Goal: Transaction & Acquisition: Purchase product/service

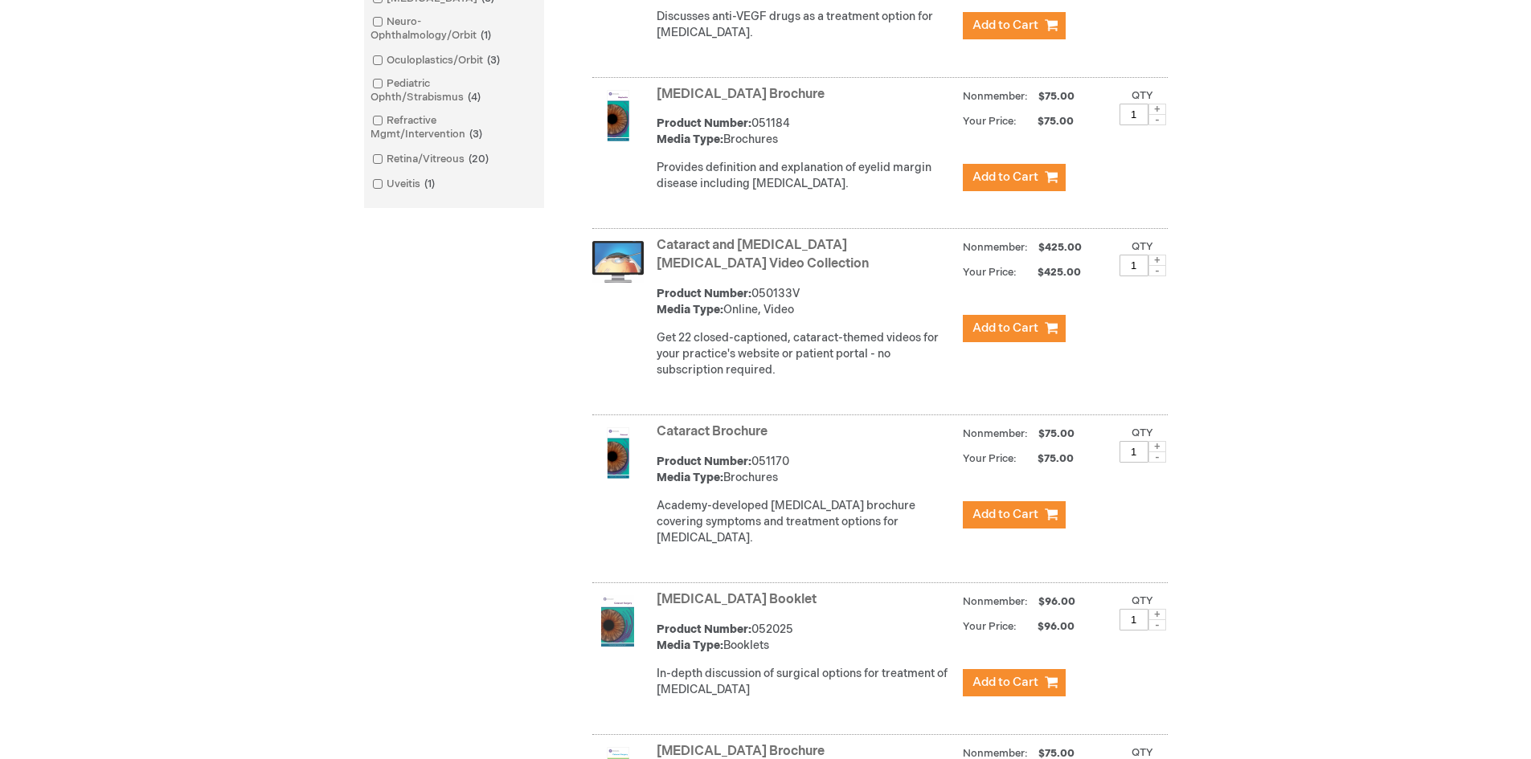
scroll to position [546, 0]
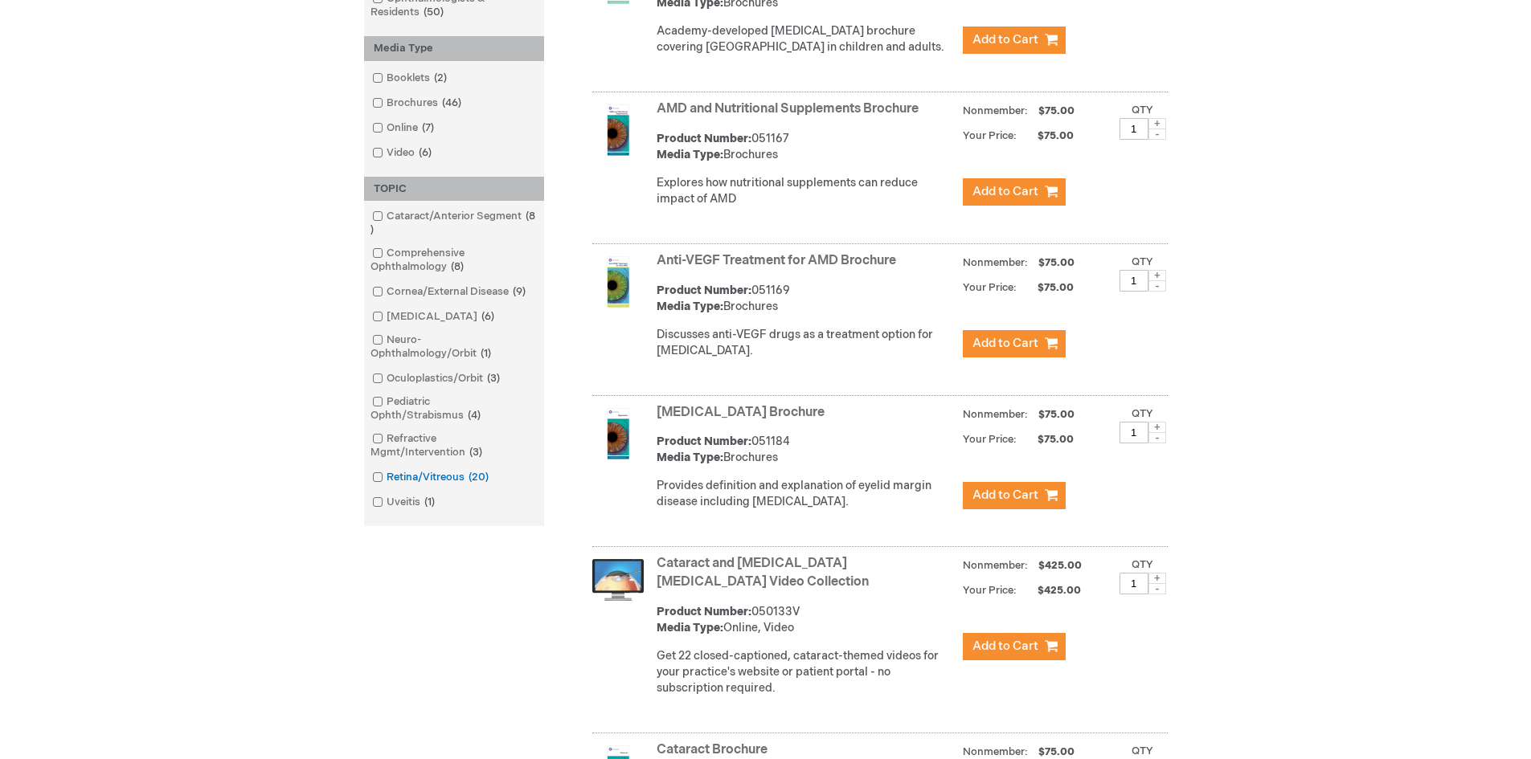
click at [387, 480] on span at bounding box center [387, 477] width 0 height 13
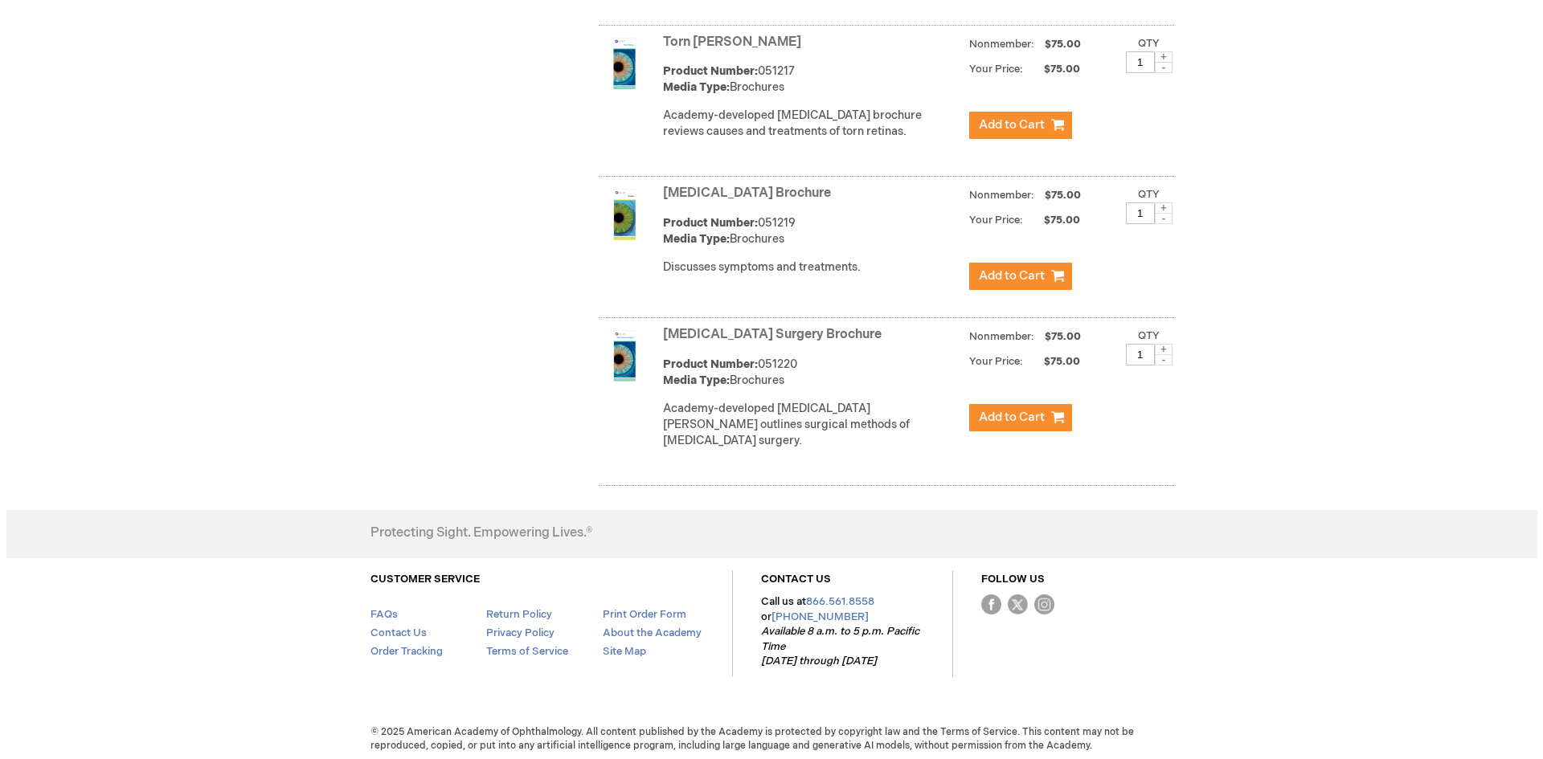
scroll to position [2956, 0]
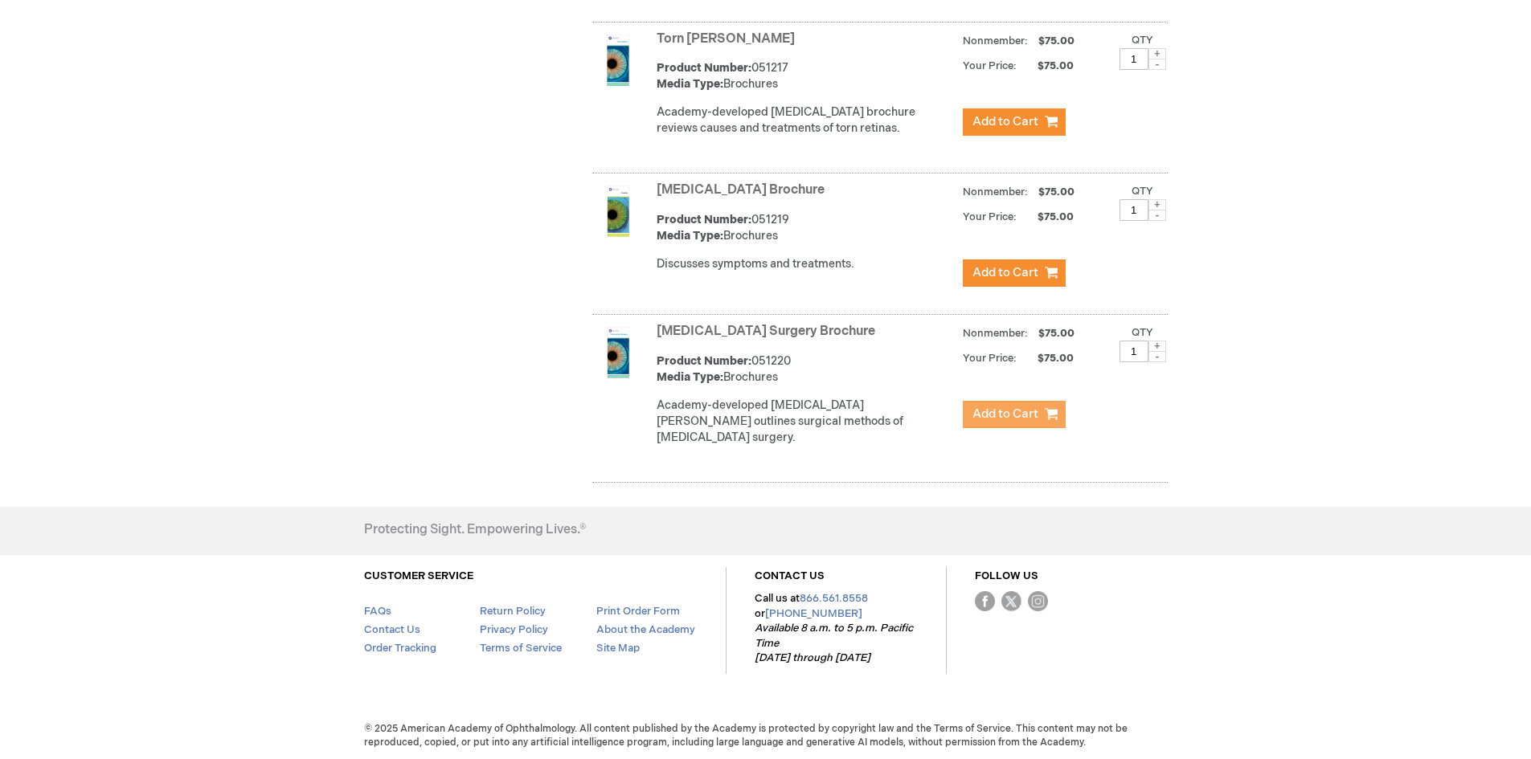
click at [1007, 422] on span "Add to Cart" at bounding box center [1005, 414] width 66 height 15
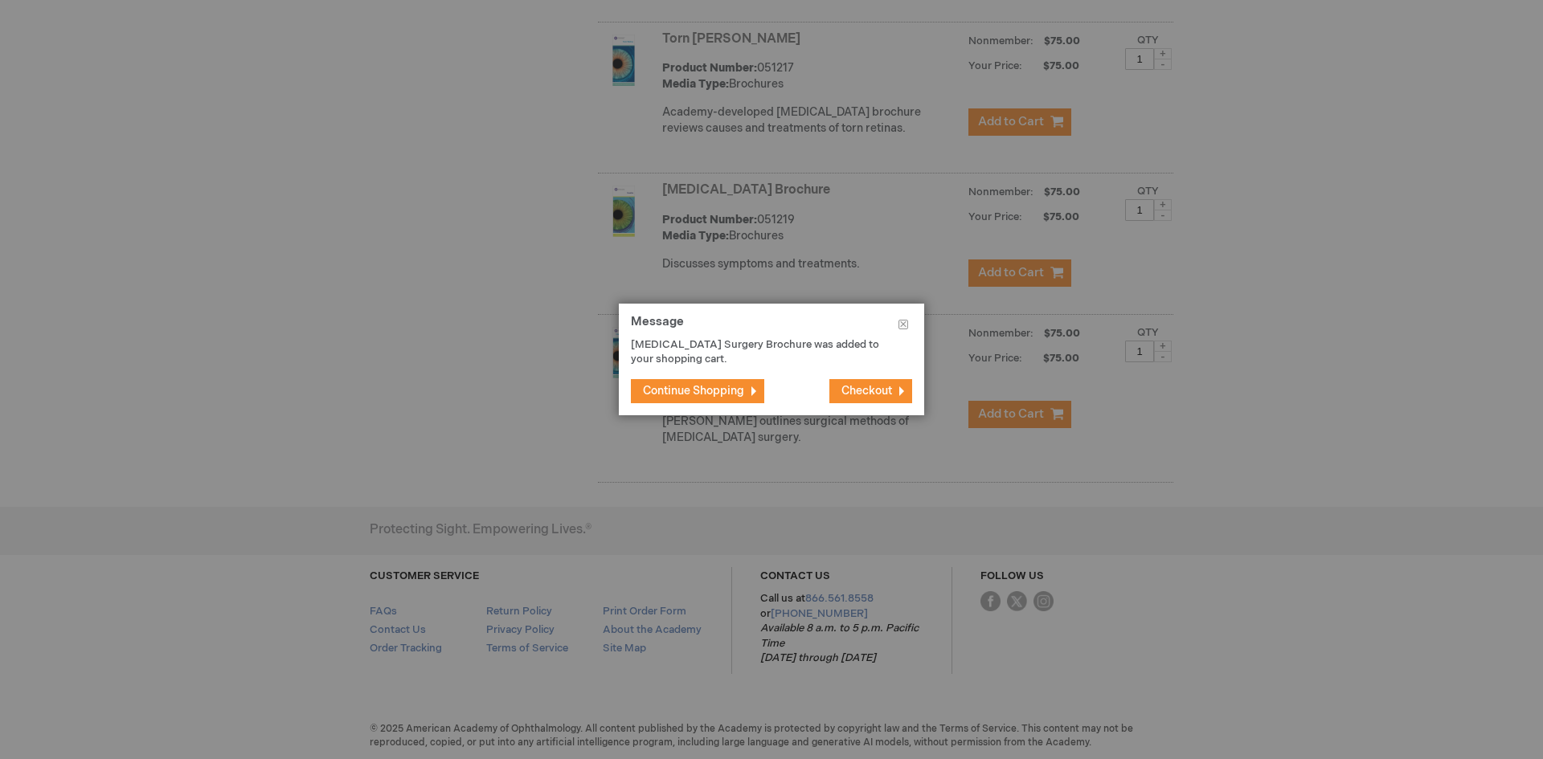
click at [865, 391] on span "Checkout" at bounding box center [866, 391] width 51 height 14
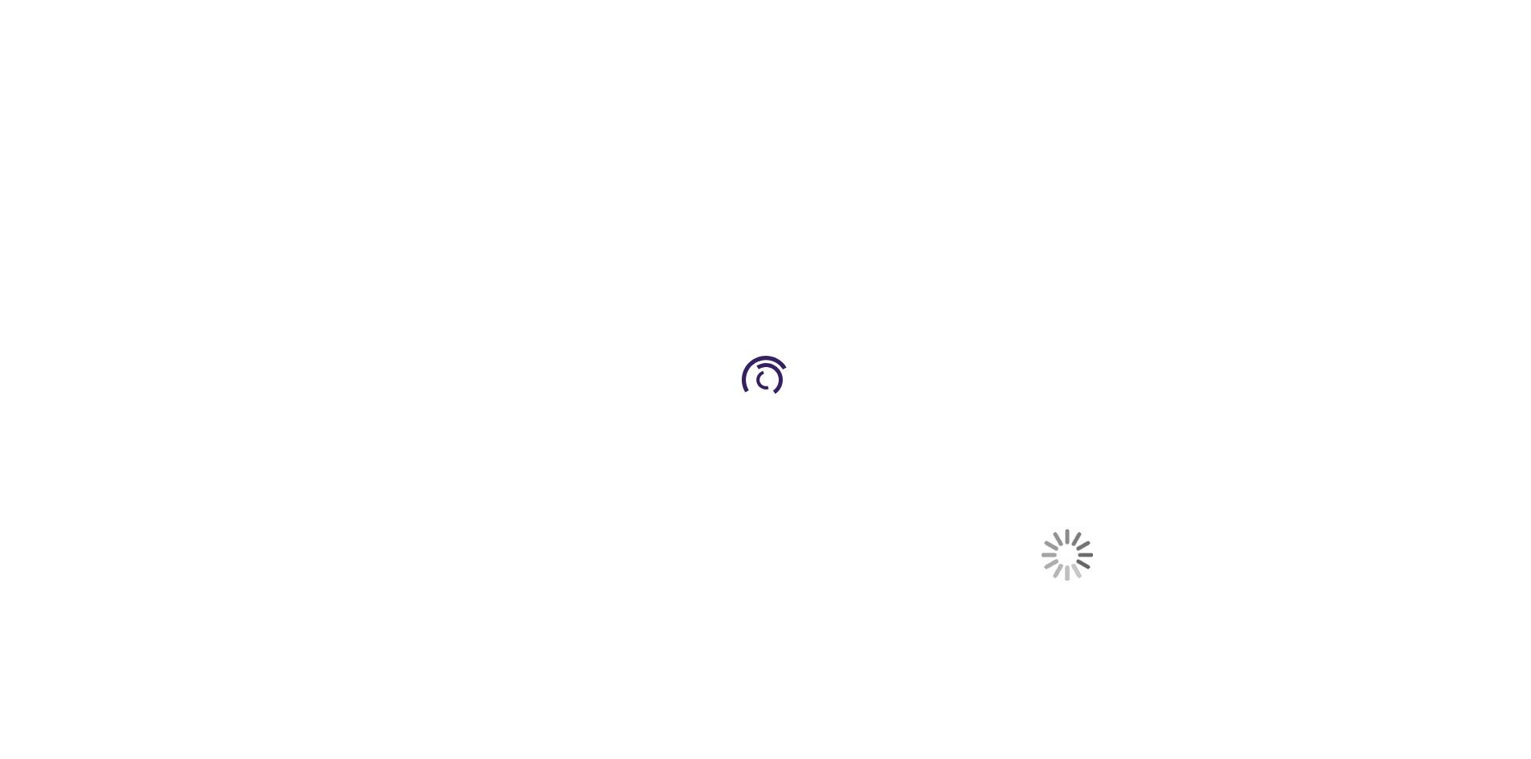
select select "US"
select select "23"
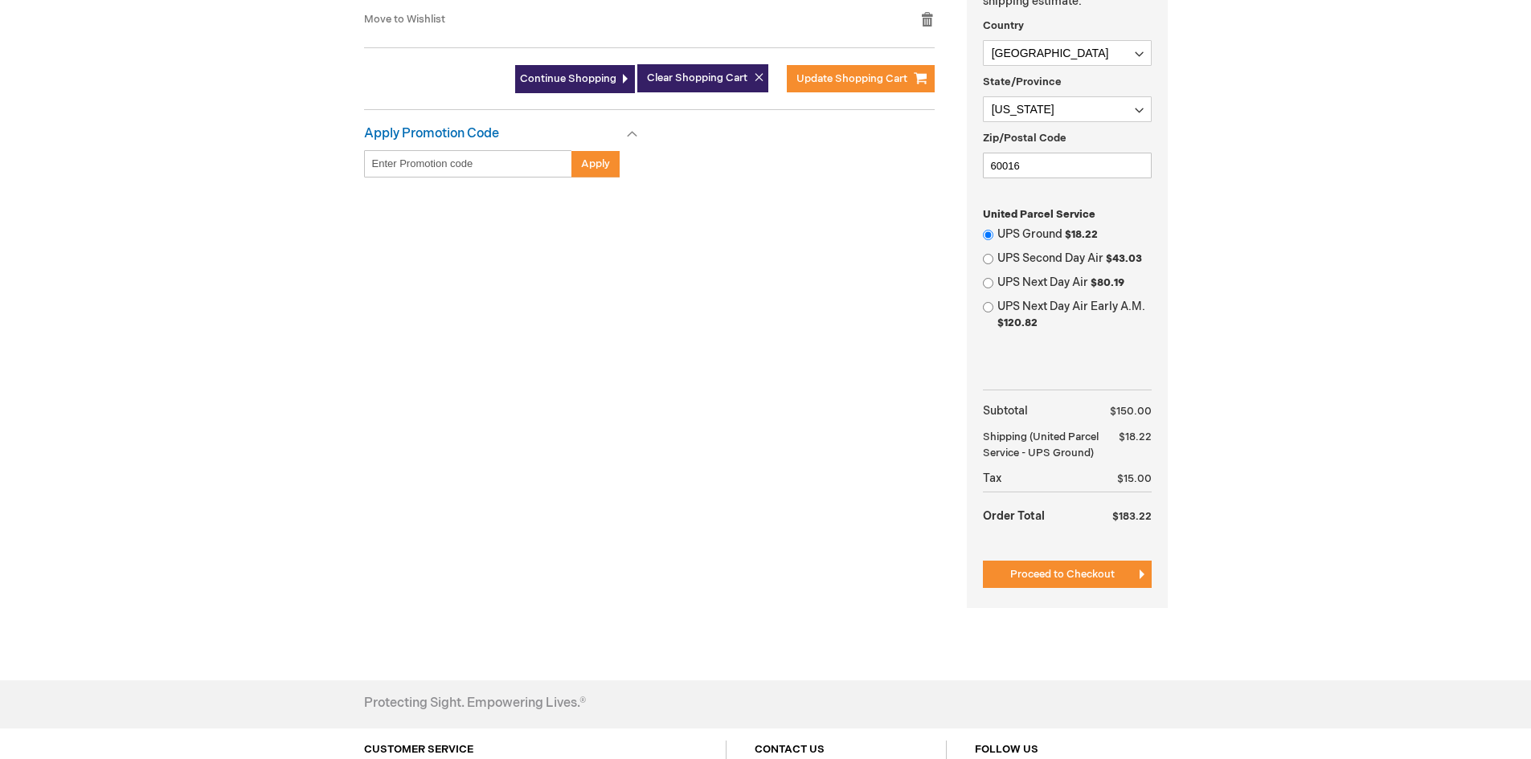
scroll to position [562, 0]
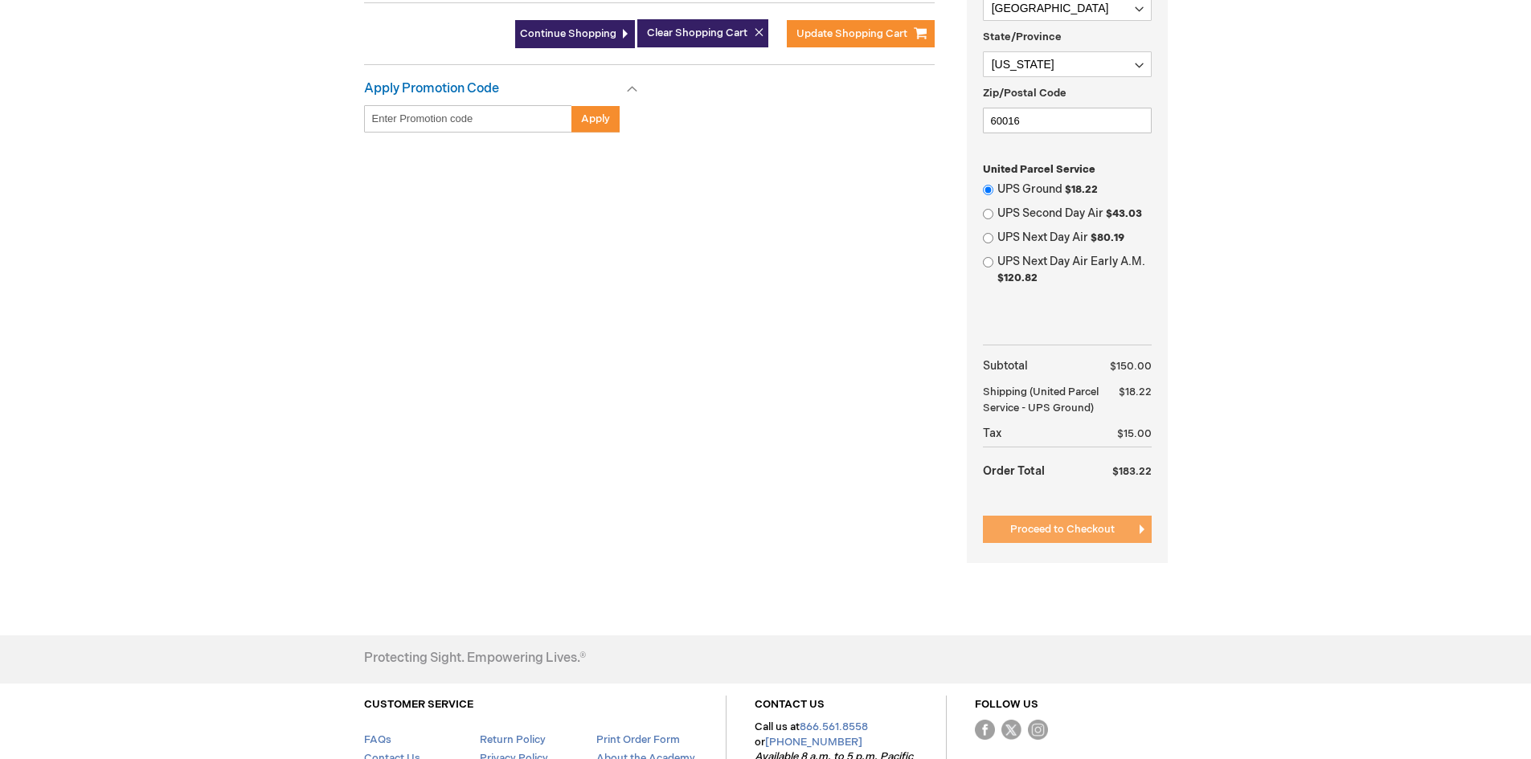
click at [1055, 536] on span "Proceed to Checkout" at bounding box center [1062, 529] width 104 height 13
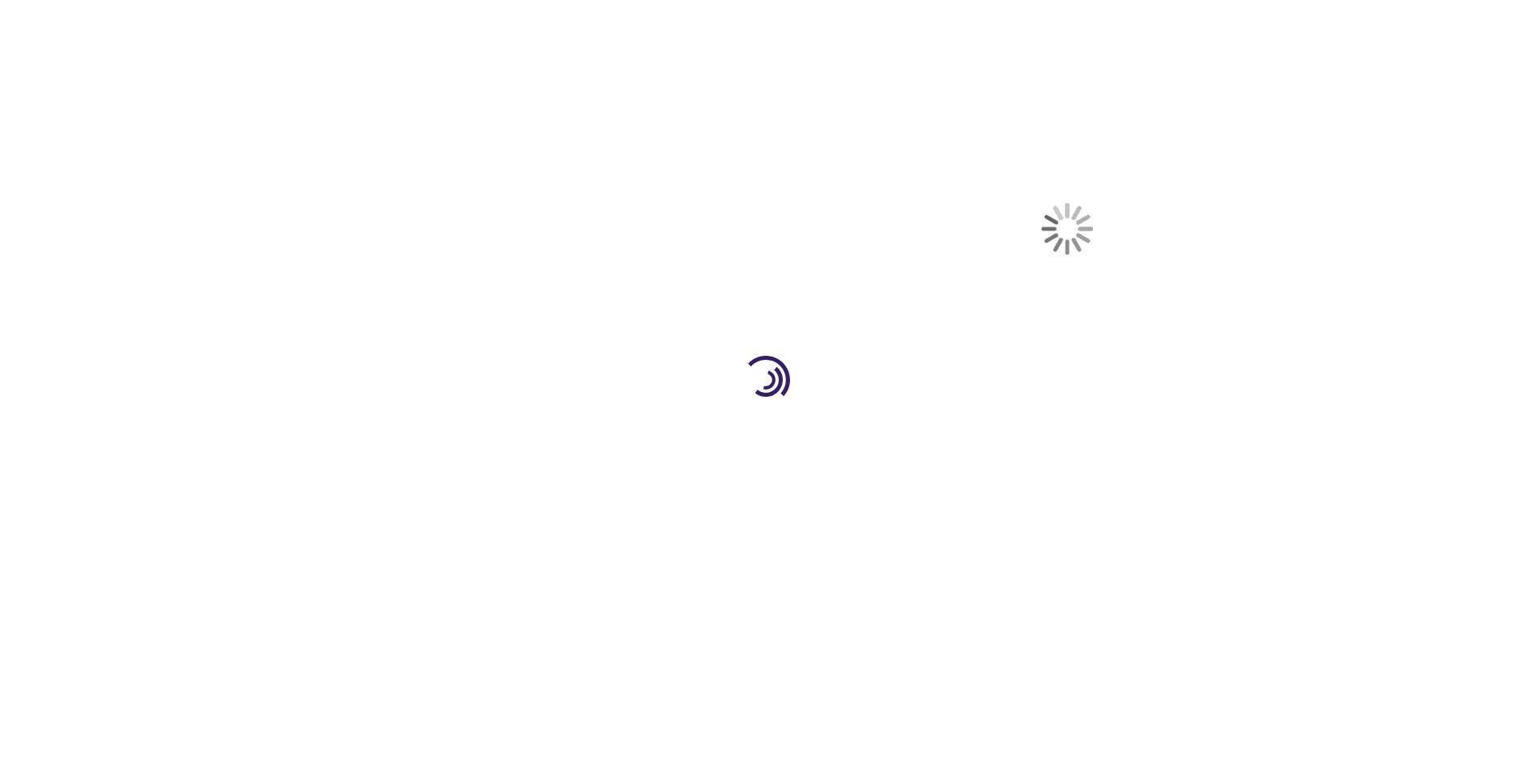
select select "US"
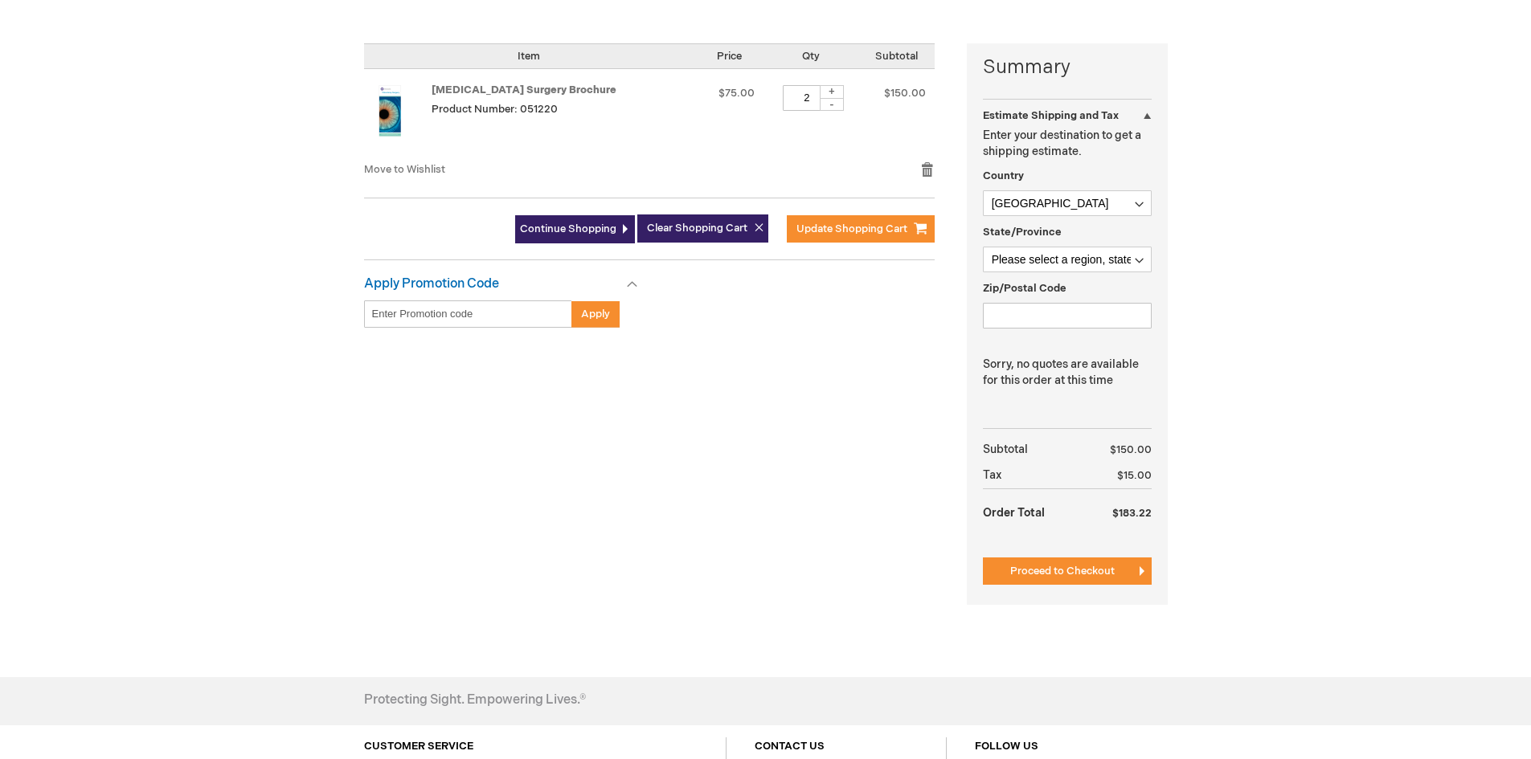
scroll to position [174, 0]
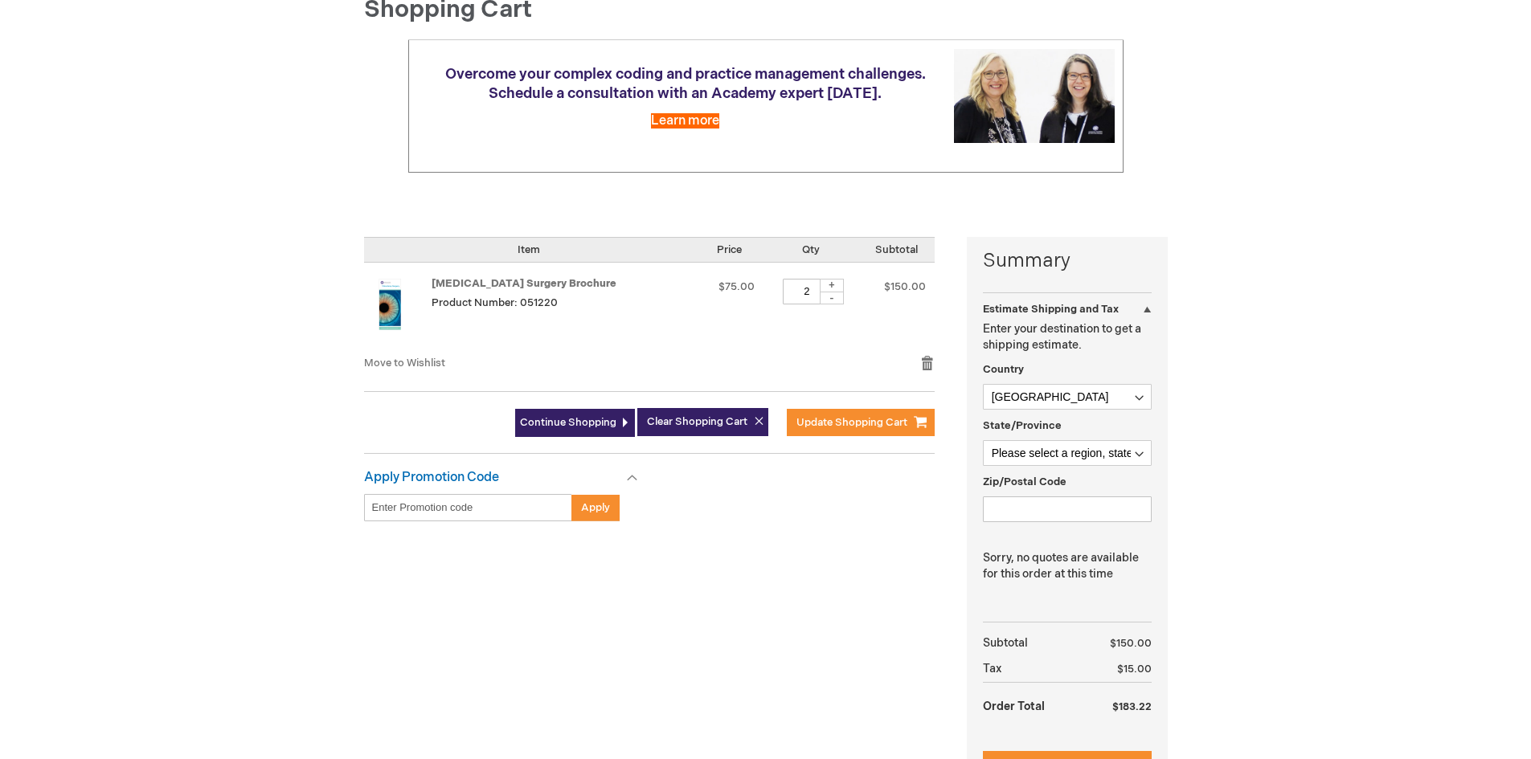
click at [820, 297] on div "-" at bounding box center [832, 298] width 24 height 13
type input "1"
click at [831, 417] on span "Update Shopping Cart" at bounding box center [851, 422] width 111 height 13
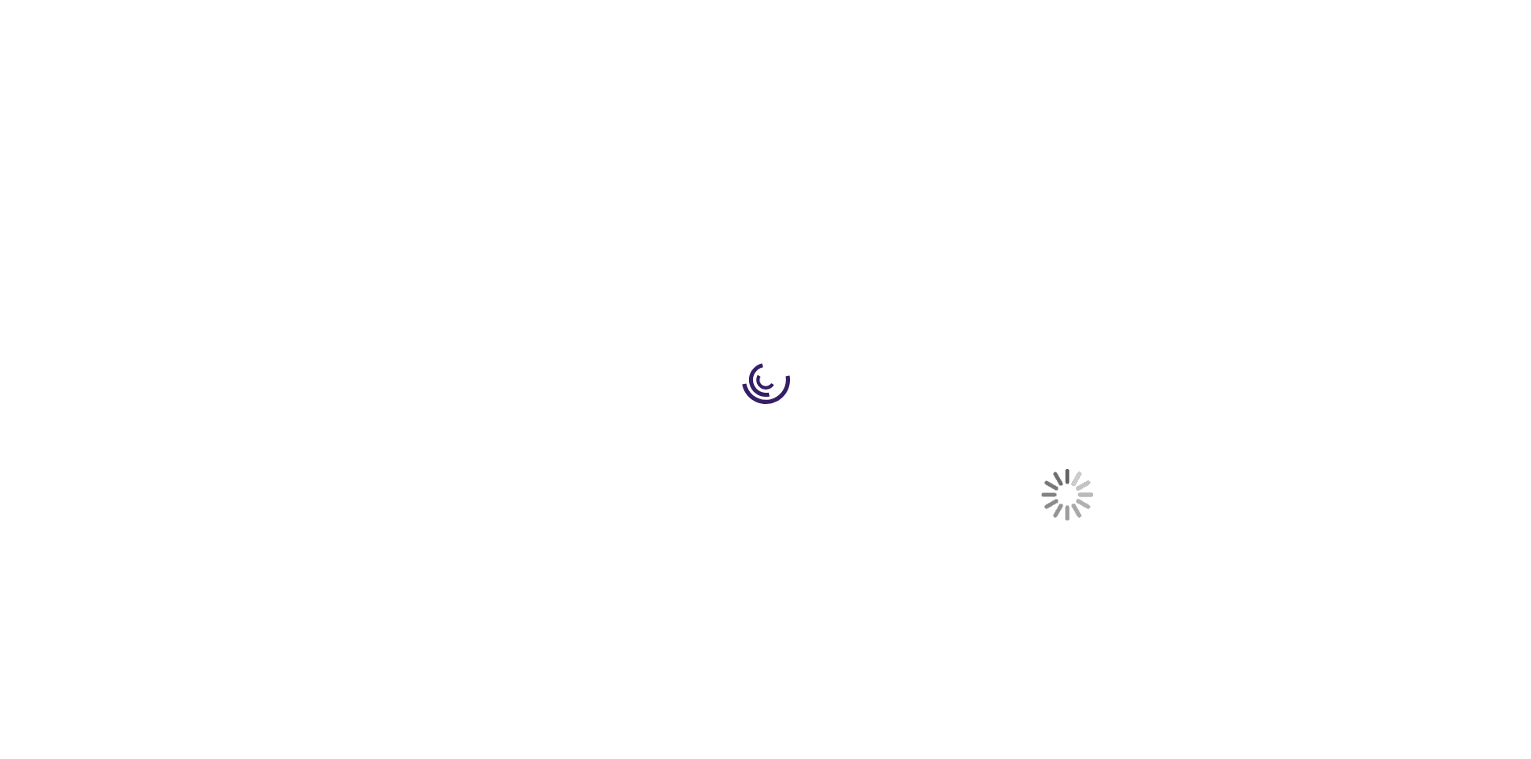
select select "US"
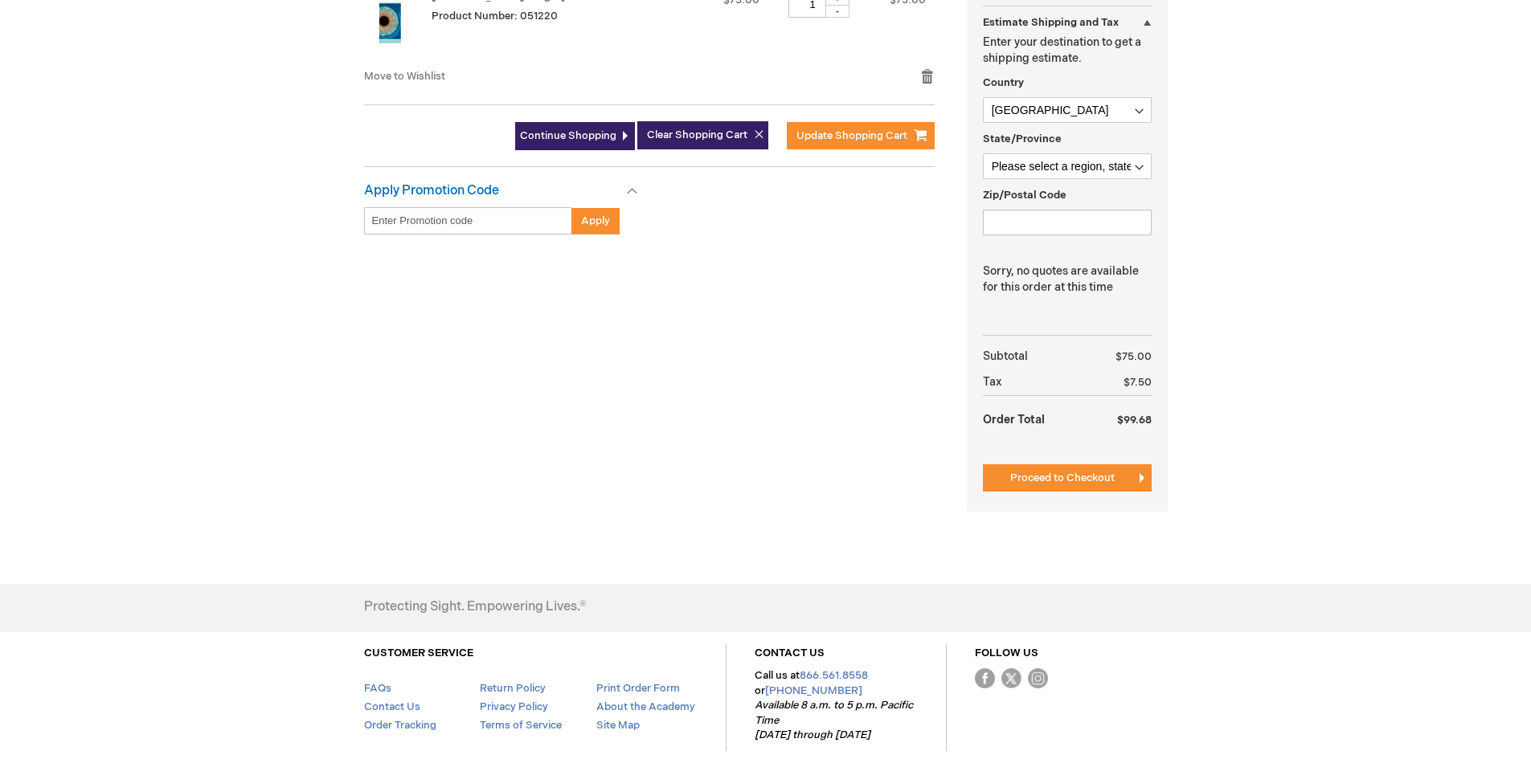
scroll to position [482, 0]
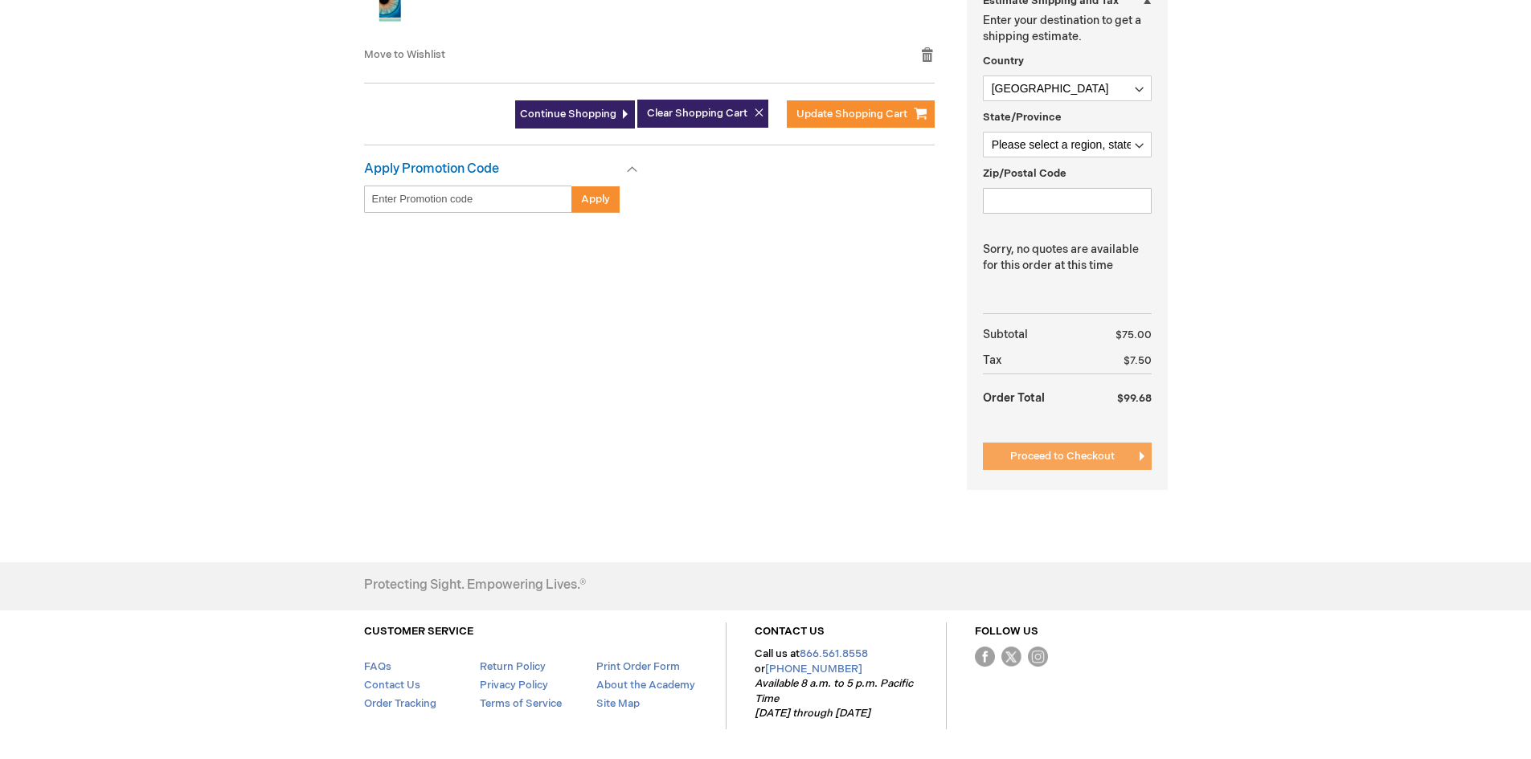
click at [1073, 454] on span "Proceed to Checkout" at bounding box center [1062, 456] width 104 height 13
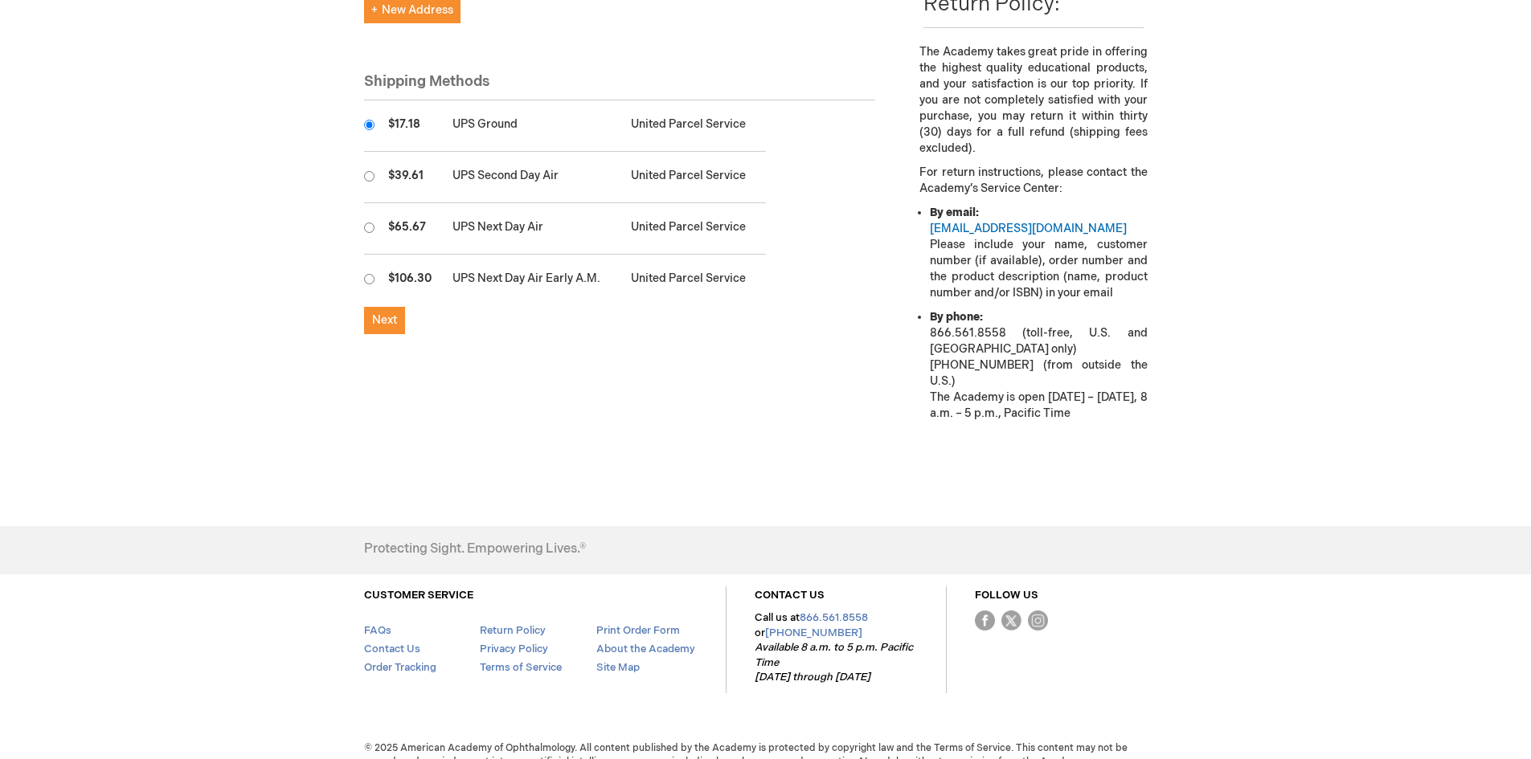
scroll to position [485, 0]
click at [395, 313] on button "Next" at bounding box center [384, 319] width 41 height 27
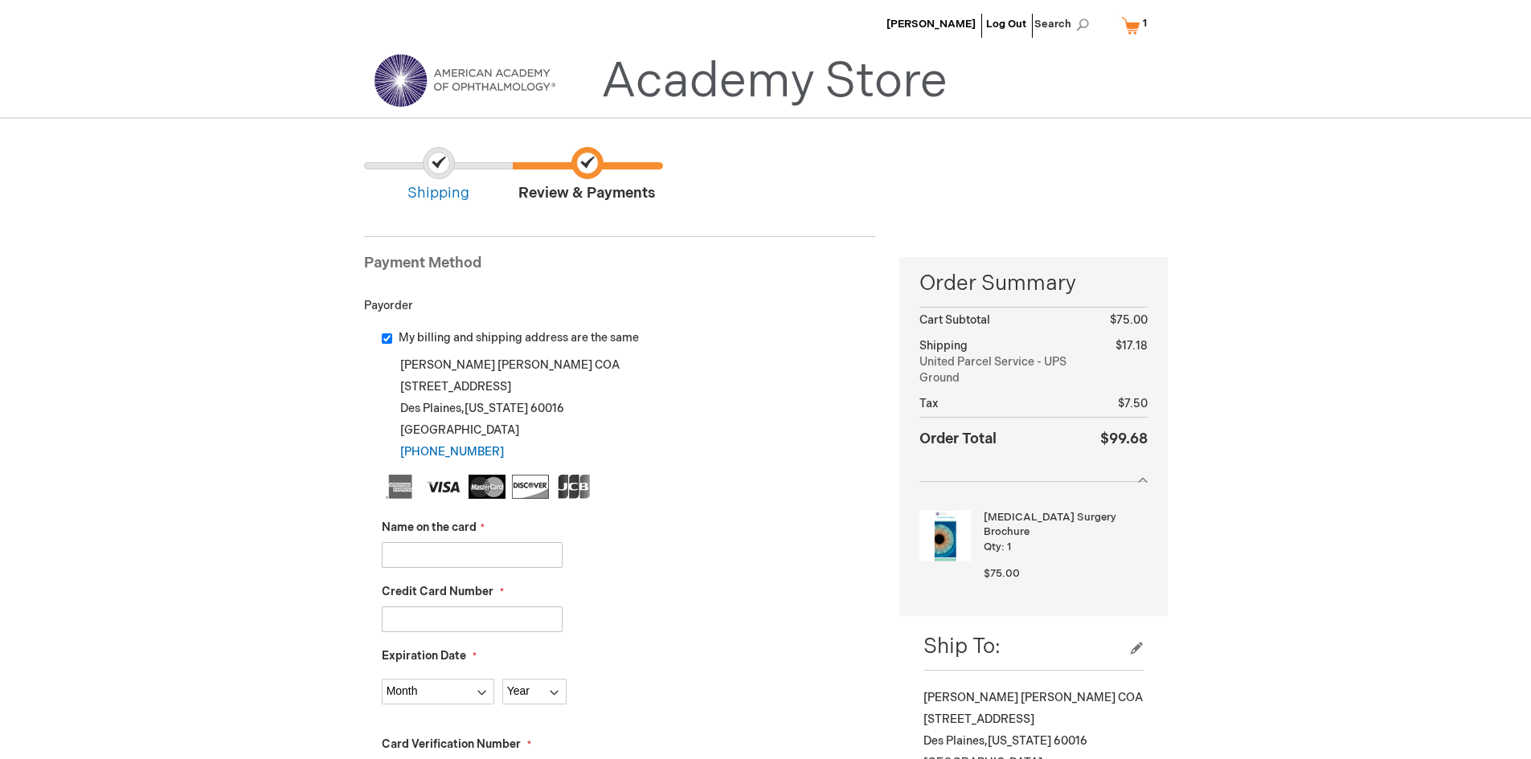
click at [526, 548] on input "Name on the card" at bounding box center [472, 555] width 181 height 26
type input "Robert Garoon MD"
click at [513, 611] on input "Credit Card Number" at bounding box center [472, 620] width 181 height 26
type input "4154179808416729"
click at [488, 693] on select "Month 01 - January 02 - February 03 - March 04 - April 05 - May 06 - June 07 - …" at bounding box center [438, 692] width 112 height 26
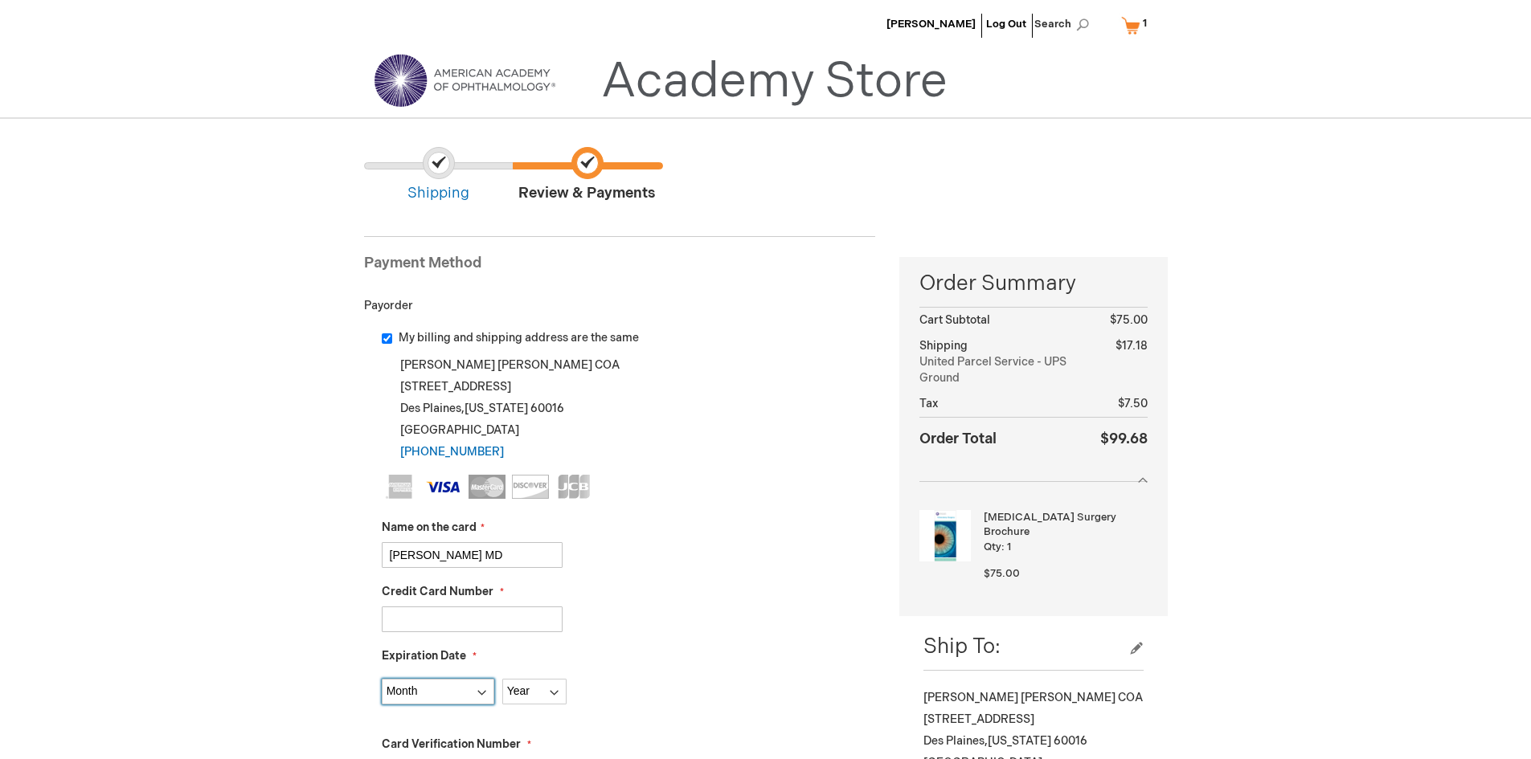
select select "11"
click at [382, 679] on select "Month 01 - January 02 - February 03 - March 04 - April 05 - May 06 - June 07 - …" at bounding box center [438, 692] width 112 height 26
click at [558, 690] on select "Year 2025 2026 2027 2028 2029 2030 2031 2032 2033 2034 2035" at bounding box center [534, 692] width 64 height 26
select select "2028"
click at [502, 679] on select "Year 2025 2026 2027 2028 2029 2030 2031 2032 2033 2034 2035" at bounding box center [534, 692] width 64 height 26
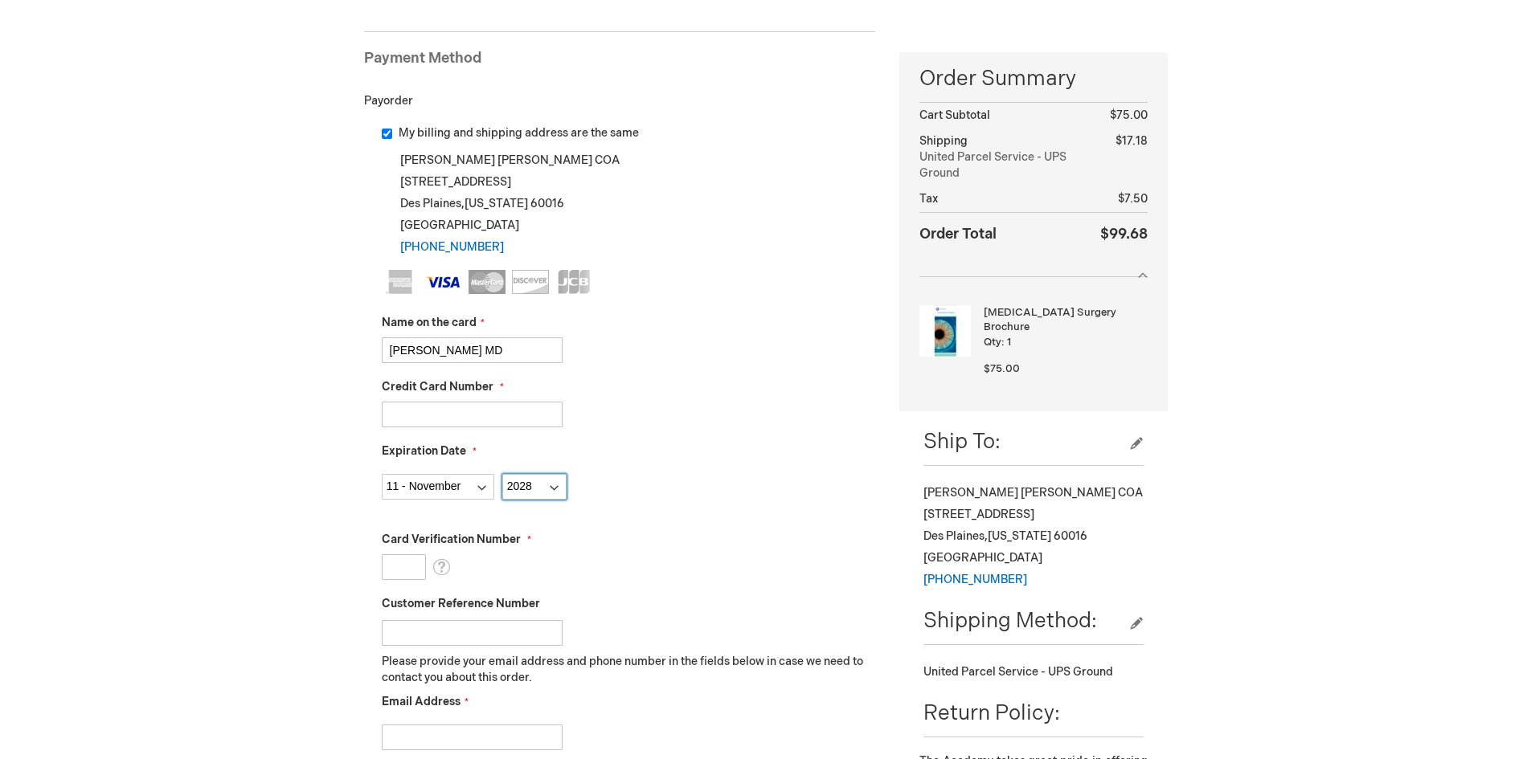
scroll to position [241, 0]
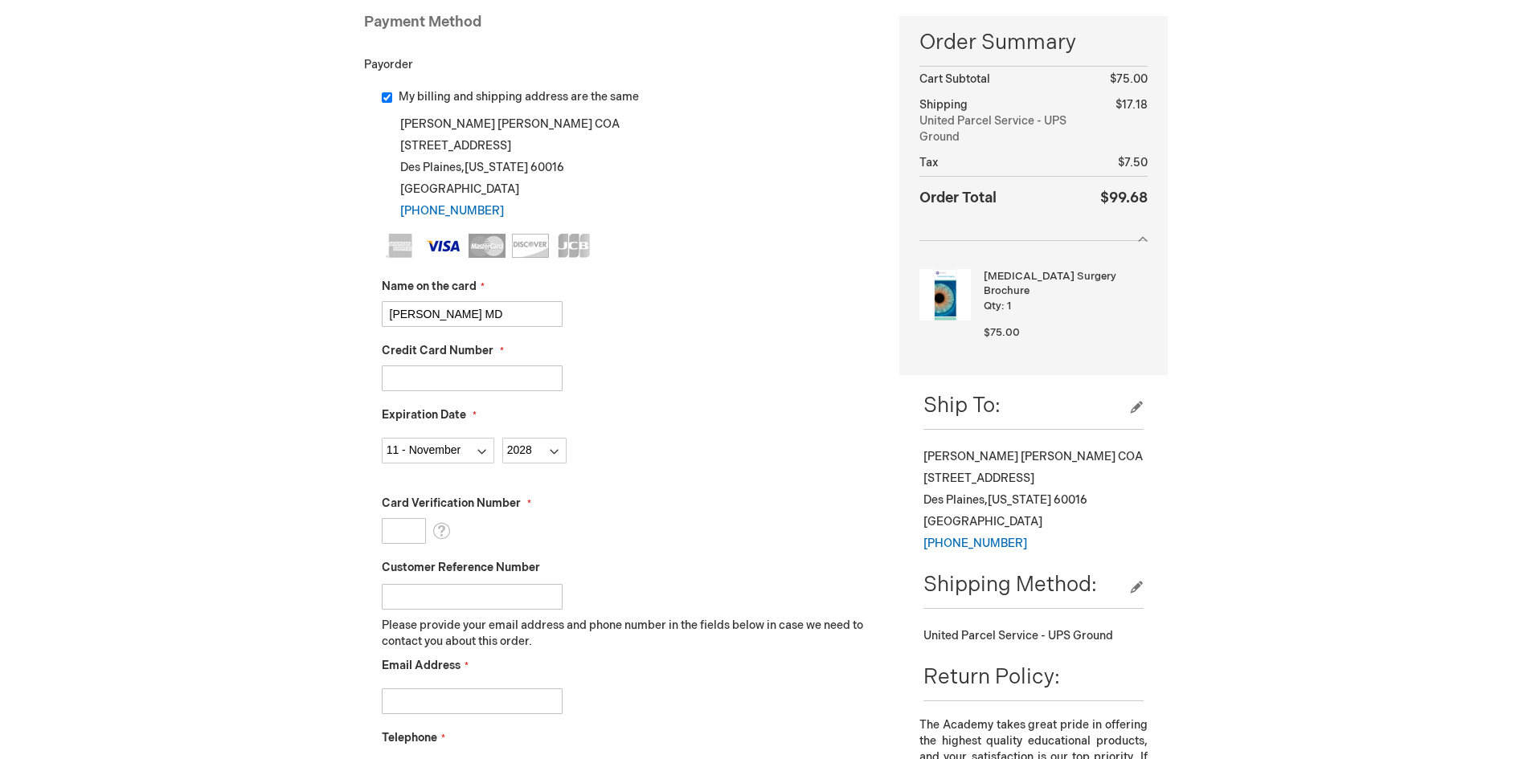
click at [406, 531] on input "Card Verification Number" at bounding box center [404, 531] width 44 height 26
type input "108"
click at [538, 698] on input "Email Address" at bounding box center [472, 702] width 181 height 26
type input "ljohnston@retinacvrd.com"
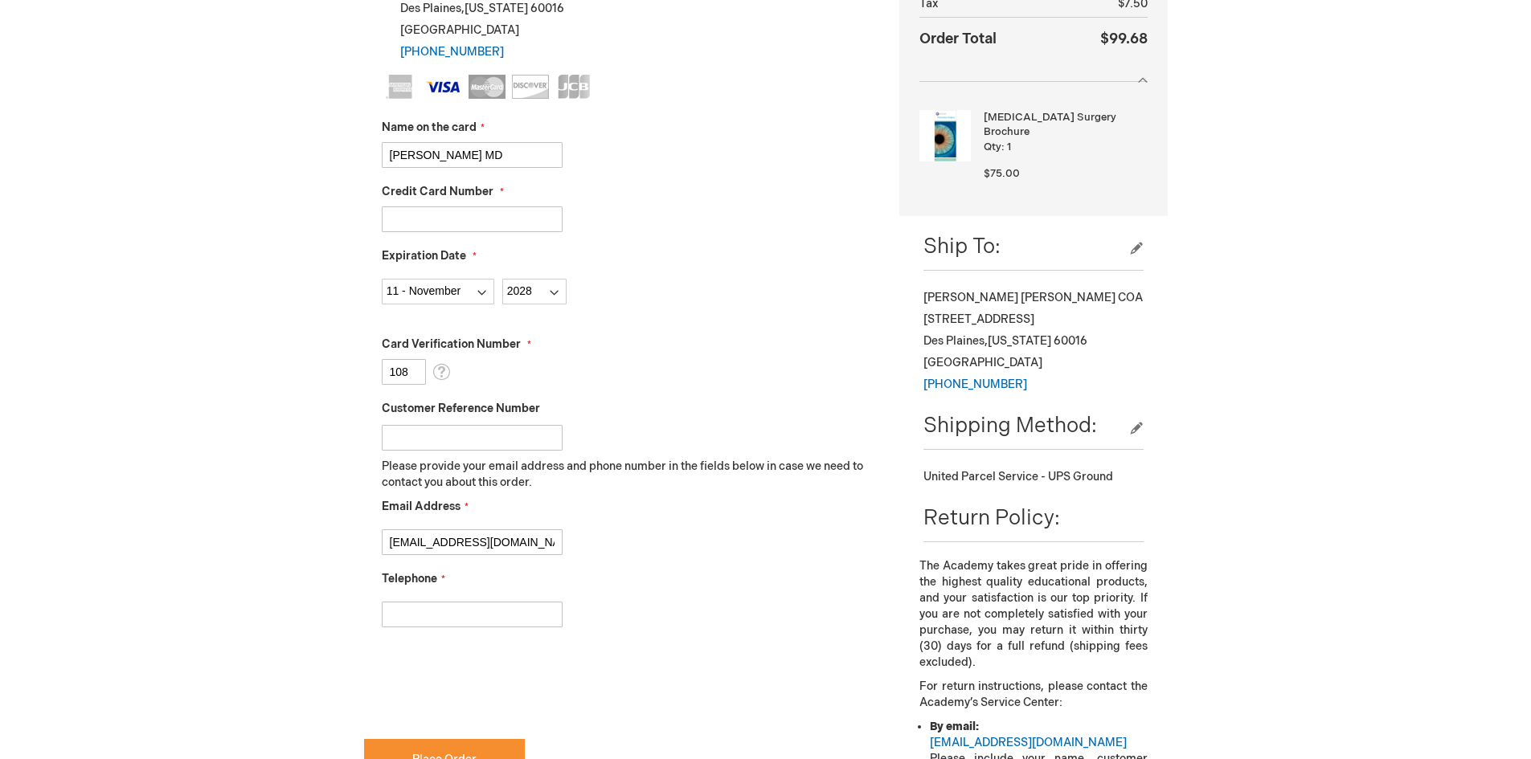
scroll to position [402, 0]
click at [433, 612] on input "Telephone" at bounding box center [472, 613] width 181 height 26
type input "8472940080"
checkbox input "true"
click at [427, 746] on button "Place Order" at bounding box center [444, 758] width 161 height 41
